Goal: Obtain resource: Download file/media

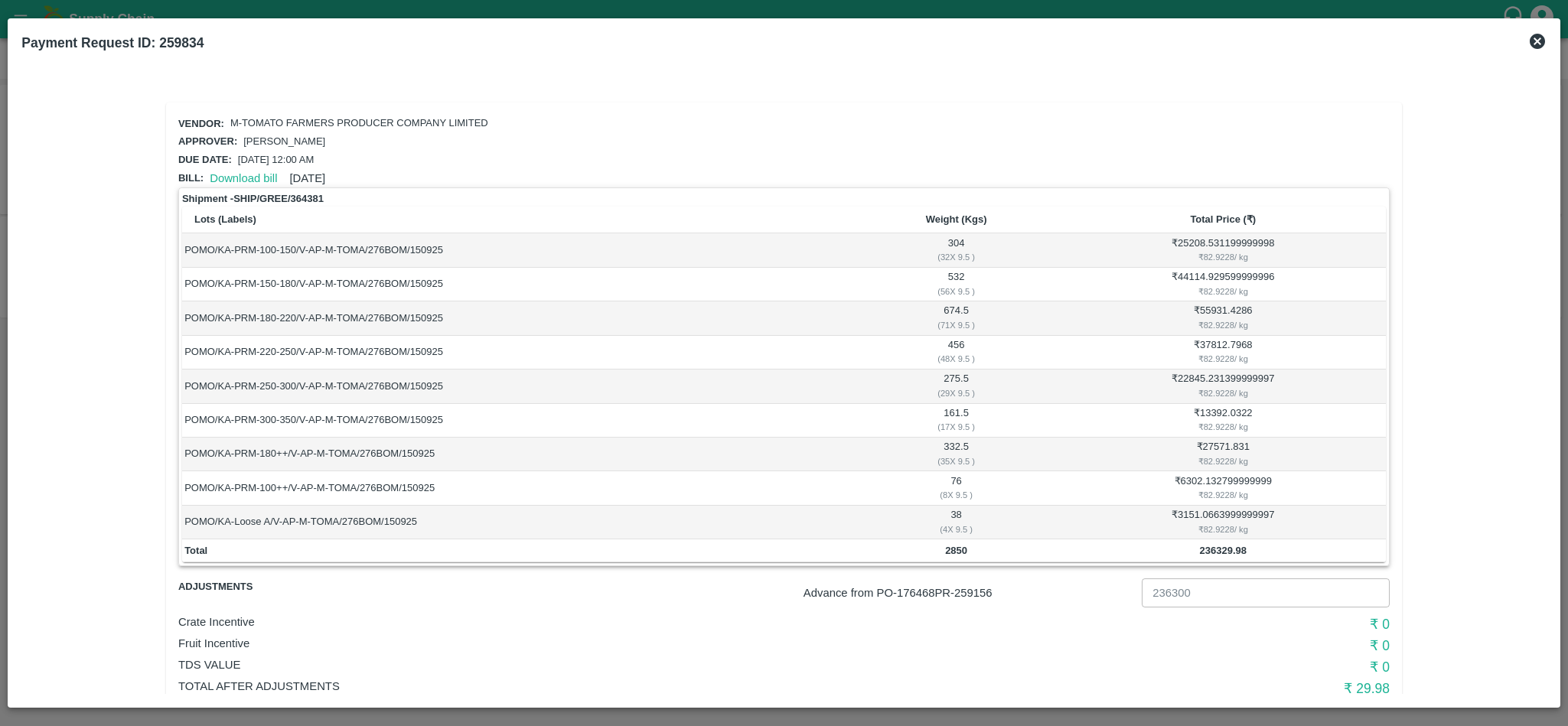
scroll to position [44, 0]
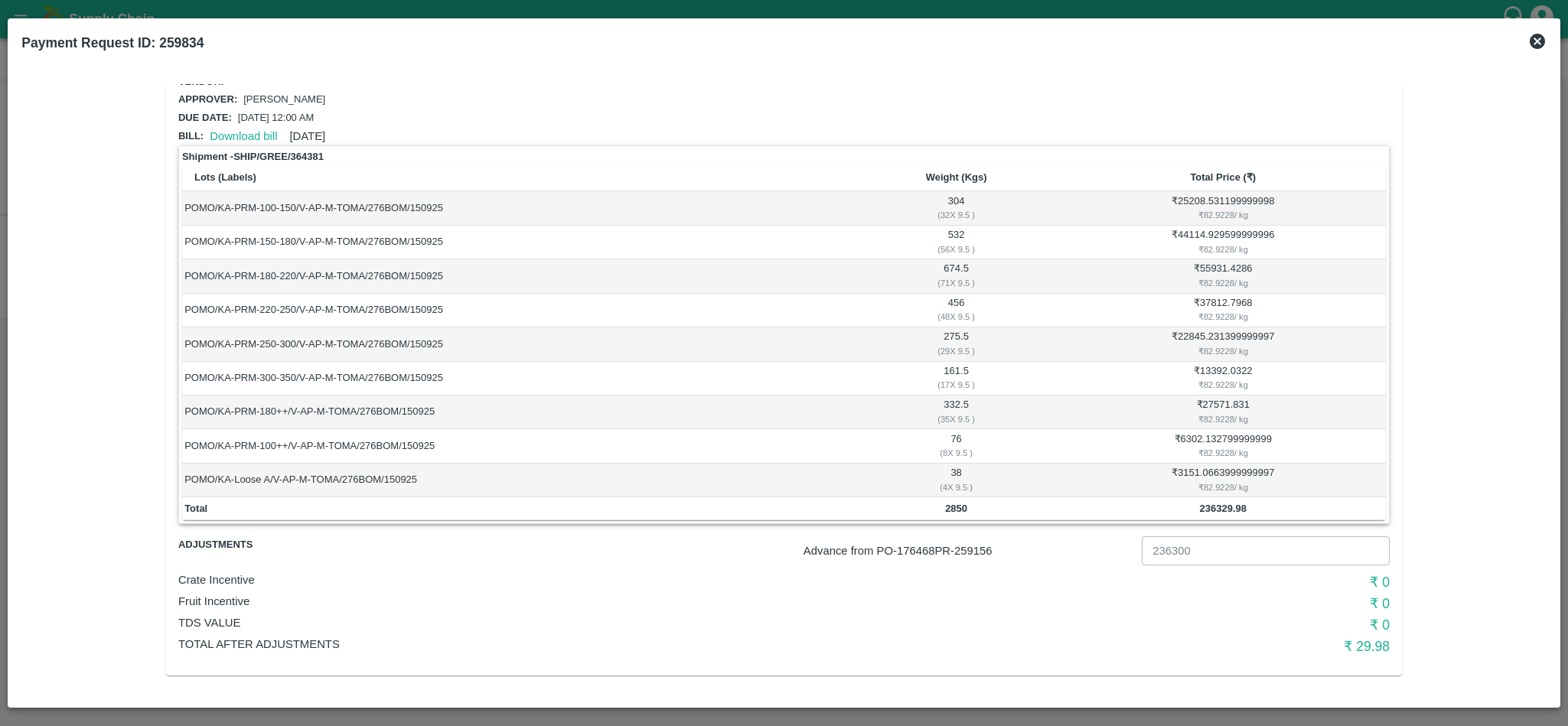
click at [1538, 44] on icon at bounding box center [1538, 41] width 16 height 16
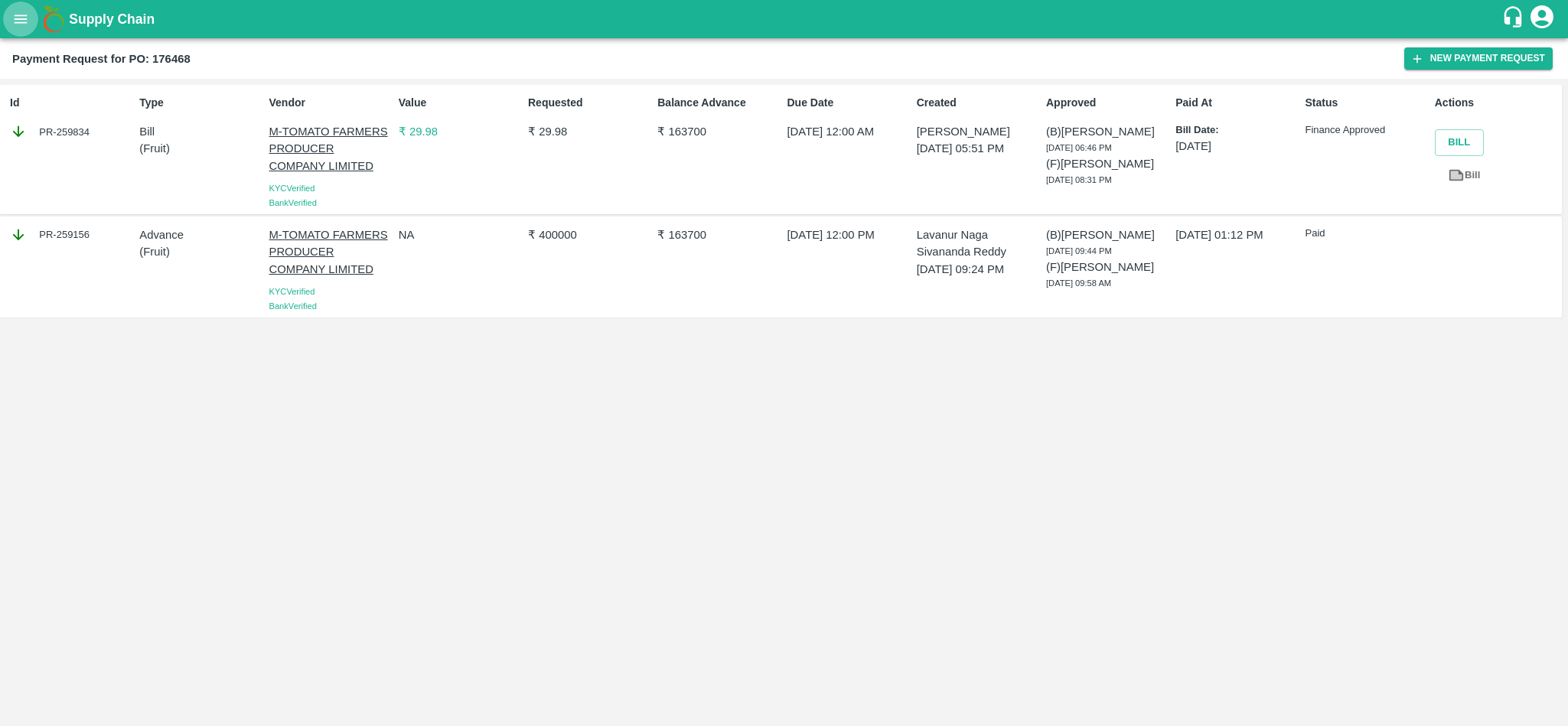
click at [23, 14] on icon "open drawer" at bounding box center [21, 19] width 16 height 16
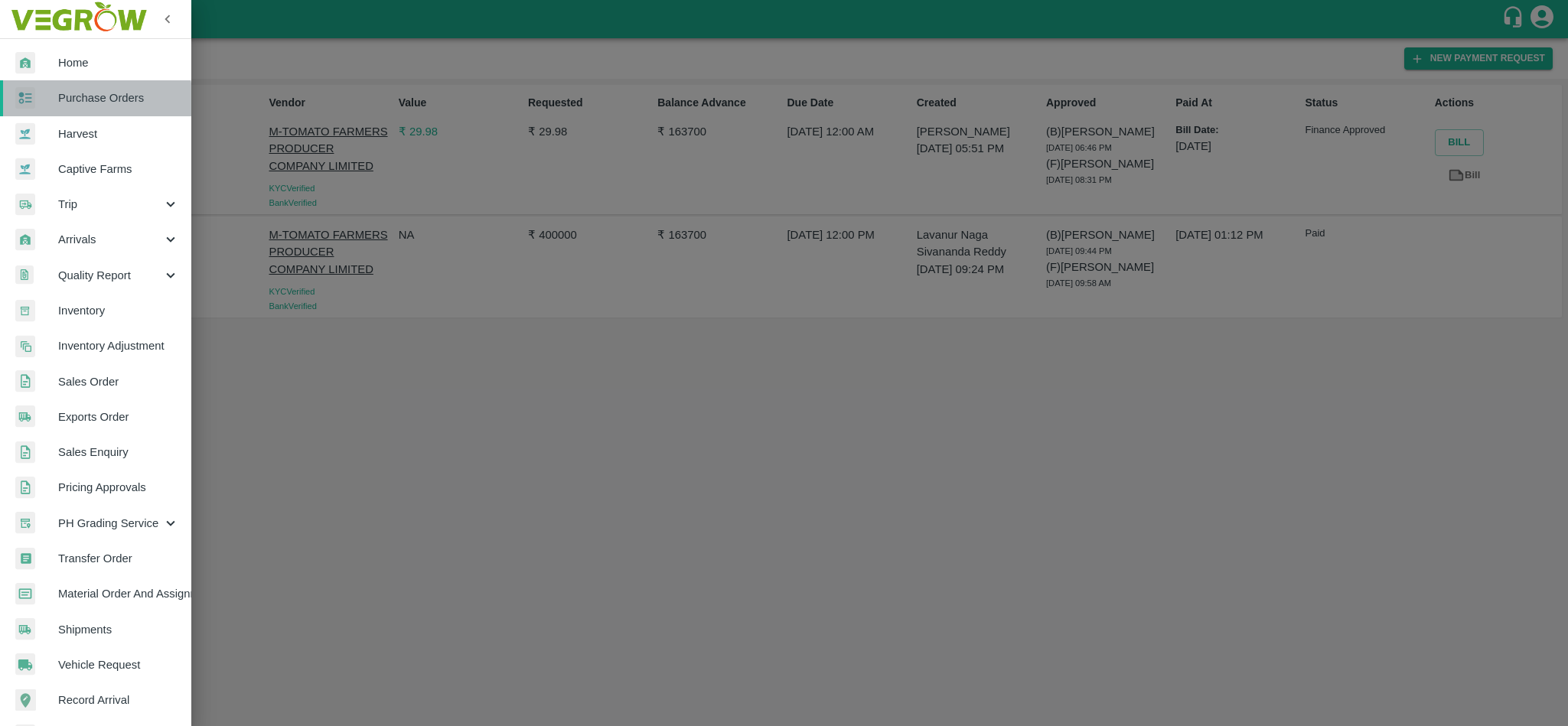
click at [70, 104] on span "Purchase Orders" at bounding box center [119, 98] width 121 height 16
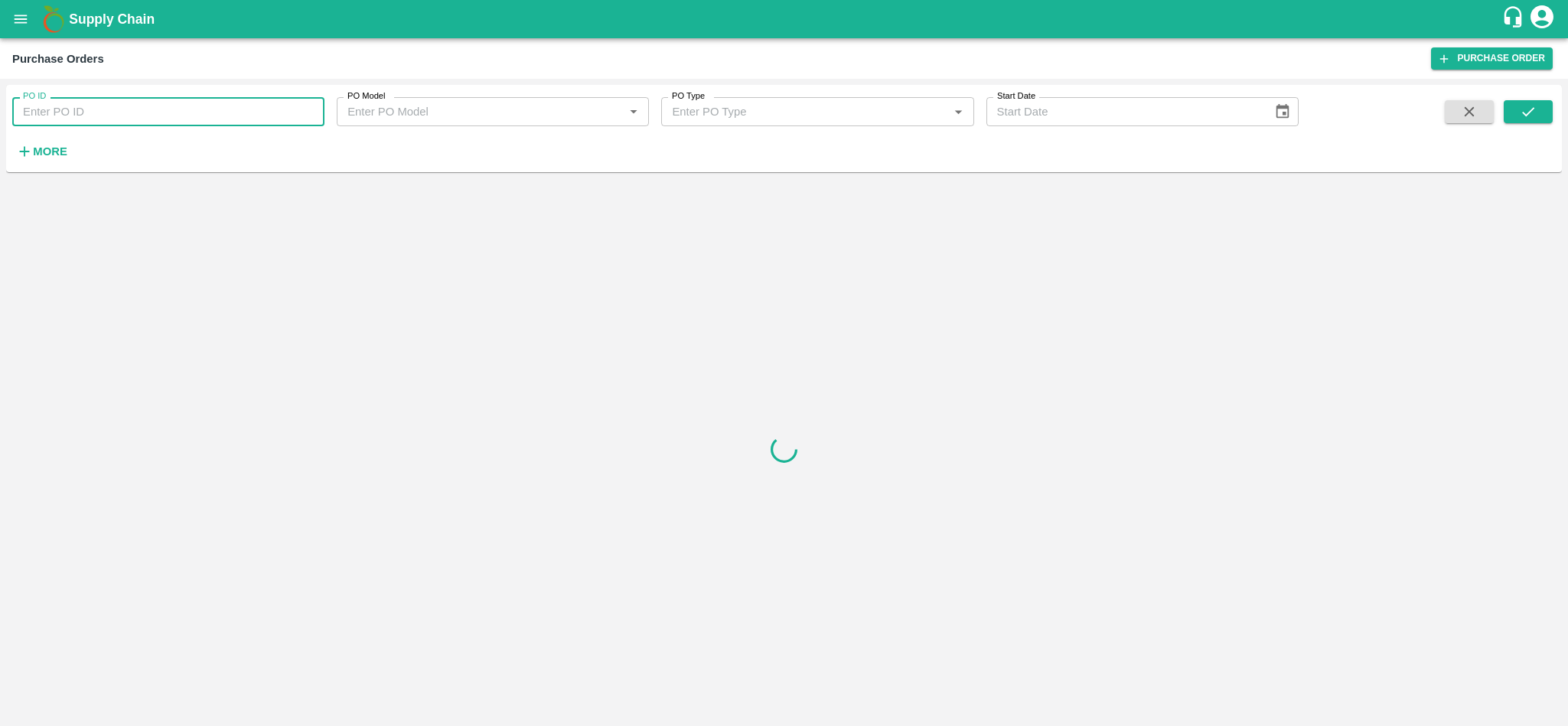
click at [131, 114] on input "PO ID" at bounding box center [168, 111] width 312 height 29
paste input "173739"
type input "173739"
click at [1541, 114] on button "submit" at bounding box center [1528, 112] width 49 height 23
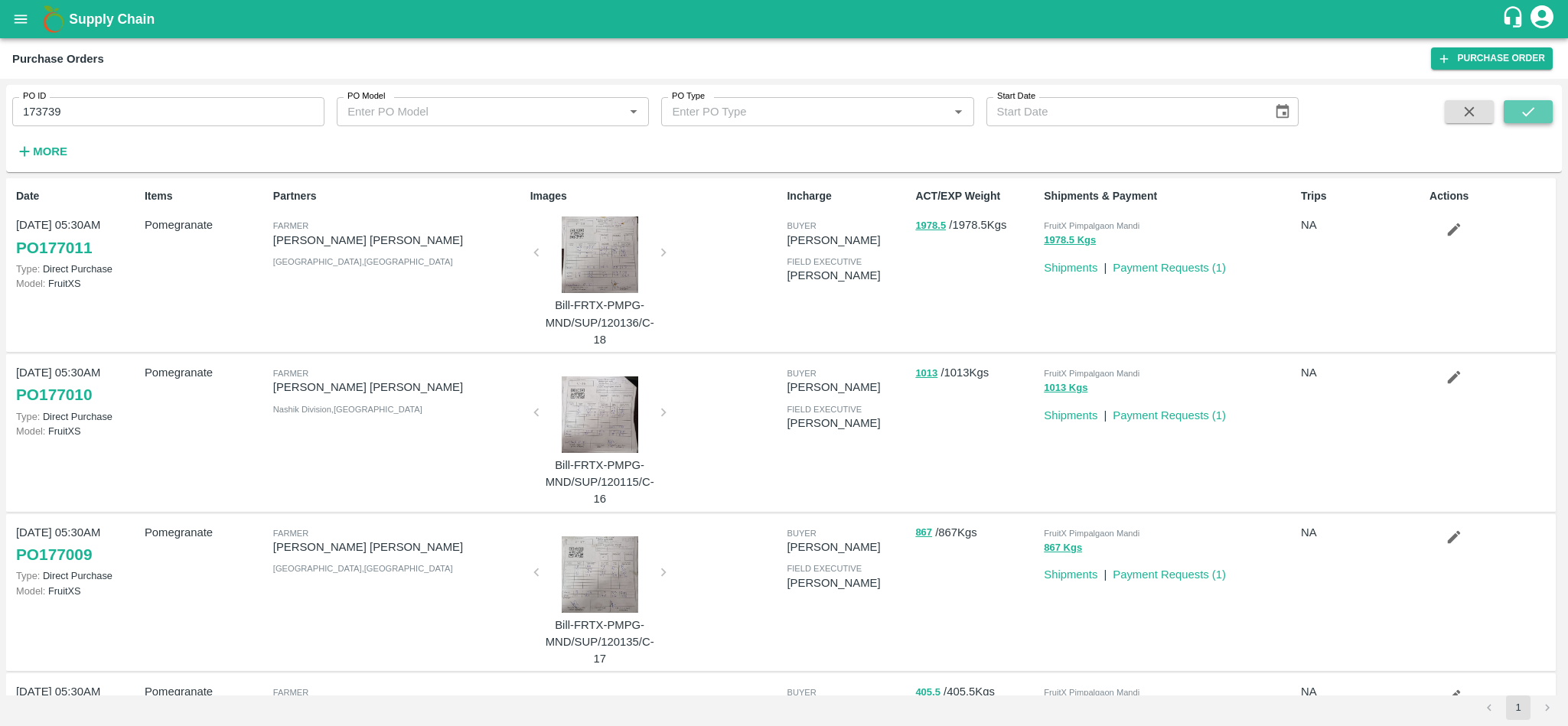
click at [1537, 122] on button "submit" at bounding box center [1528, 112] width 49 height 23
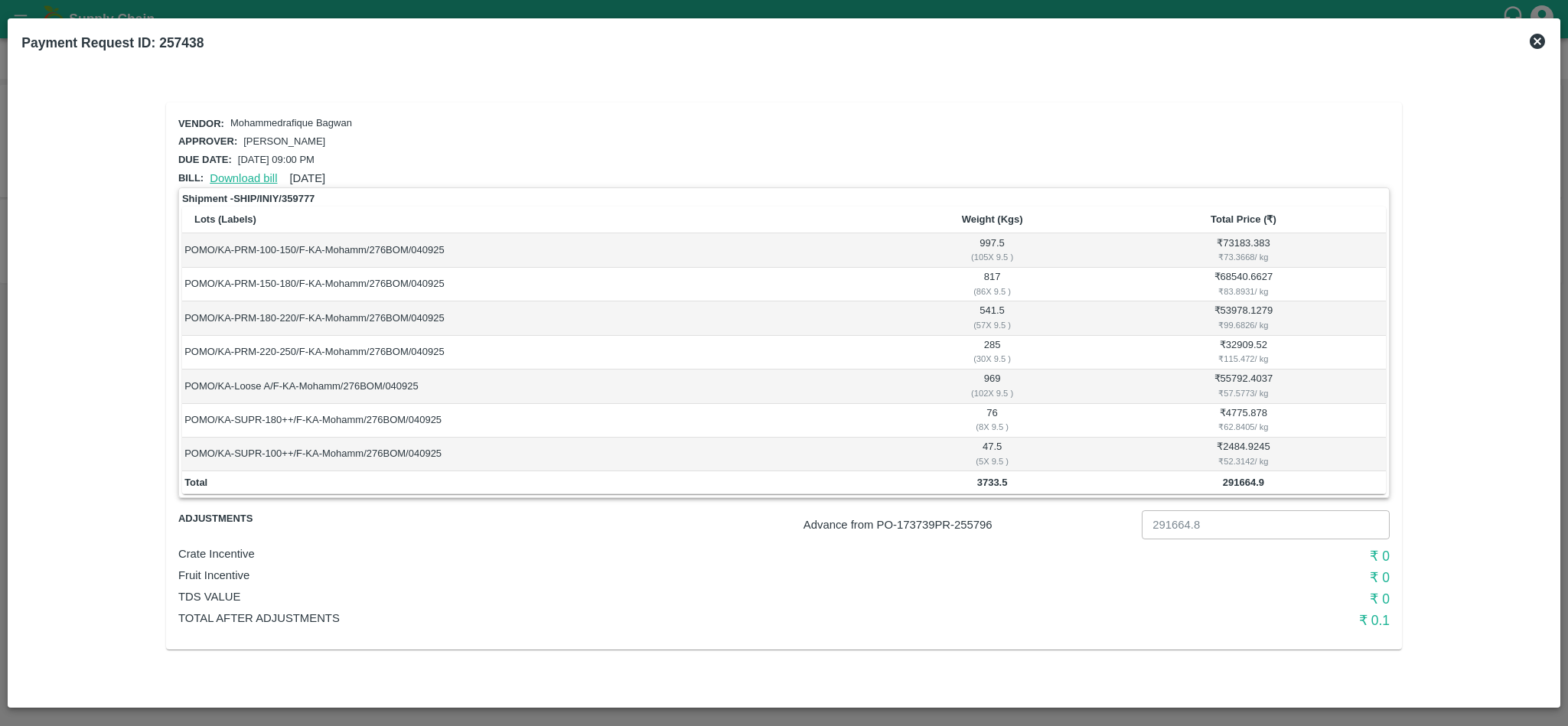
click at [253, 172] on link "Download bill" at bounding box center [244, 178] width 67 height 12
